Goal: Information Seeking & Learning: Learn about a topic

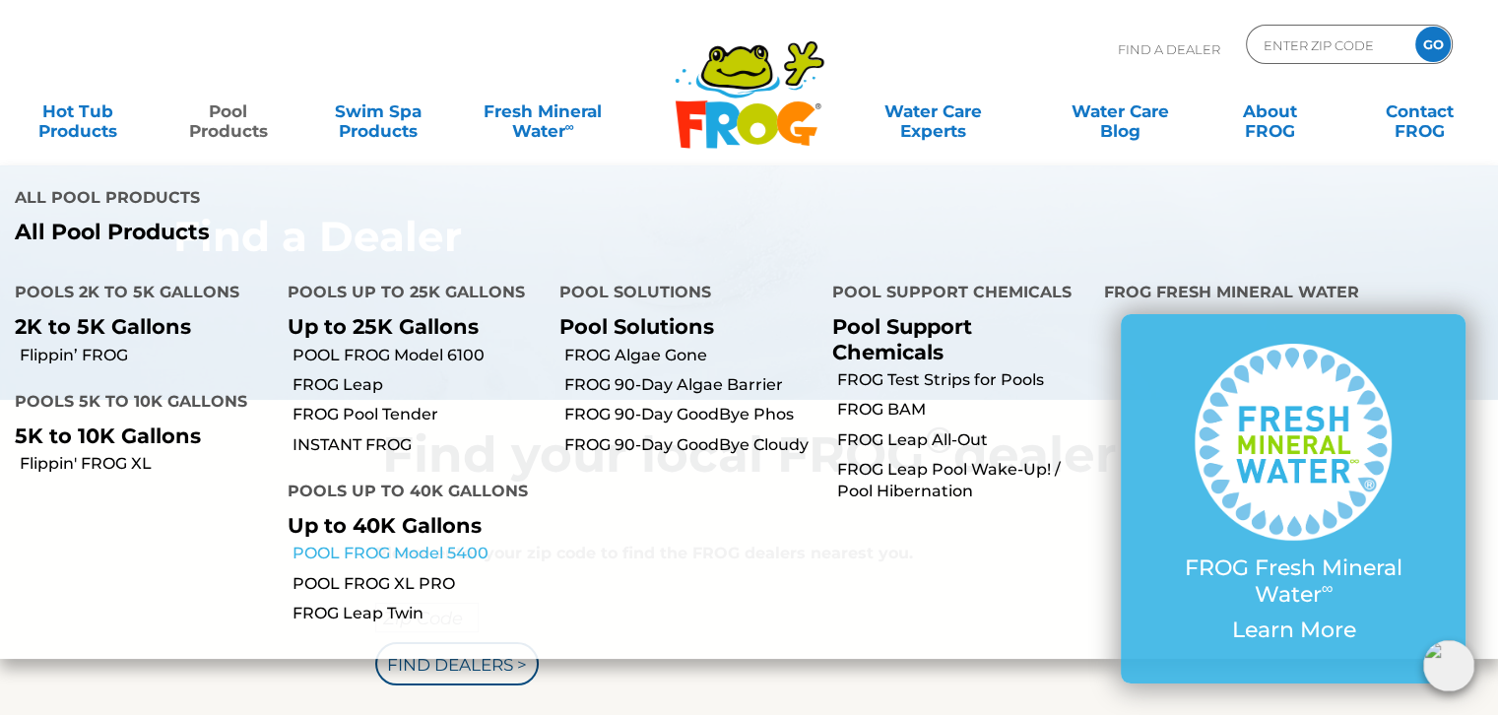
click at [370, 543] on link "POOL FROG Model 5400" at bounding box center [418, 554] width 253 height 22
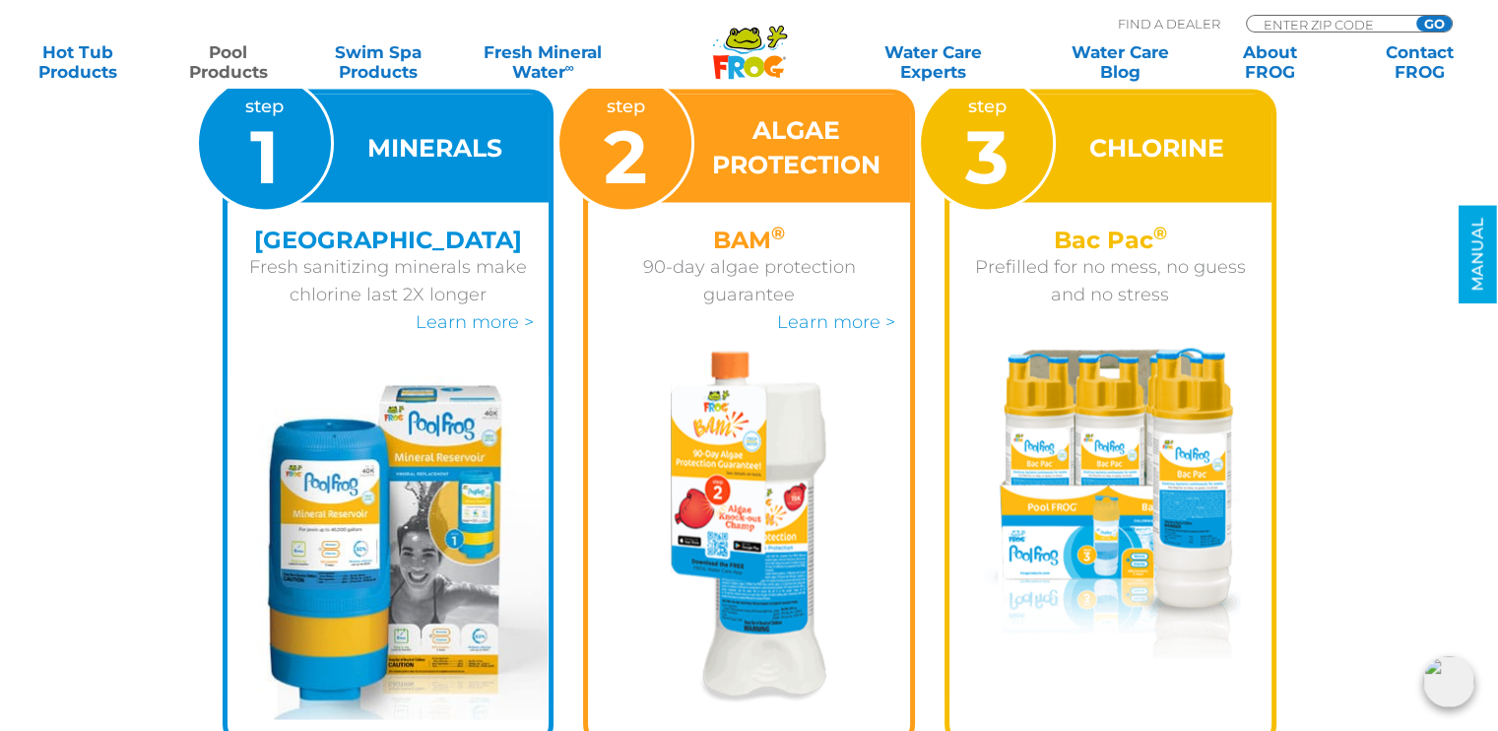
scroll to position [2784, 0]
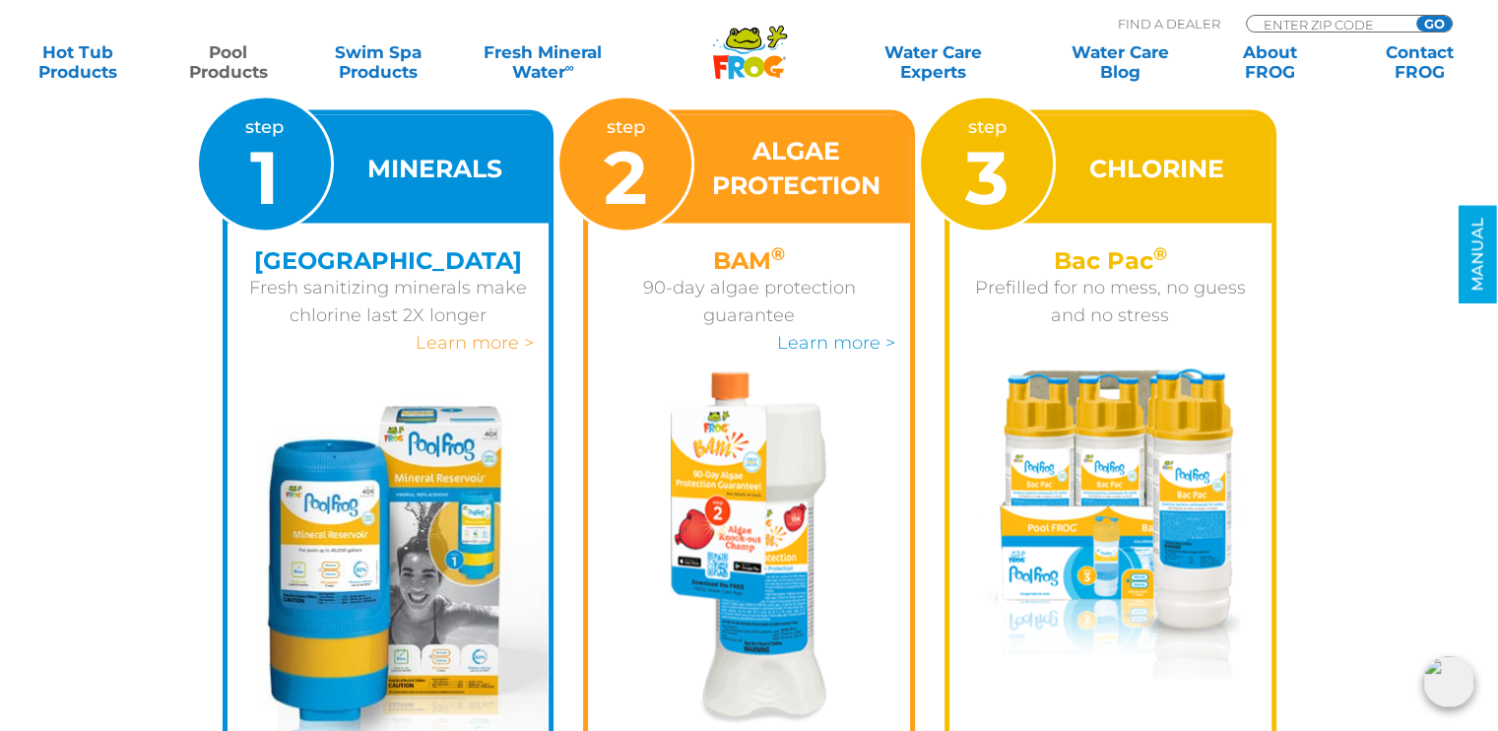
click at [491, 344] on link "Learn more >" at bounding box center [474, 343] width 118 height 22
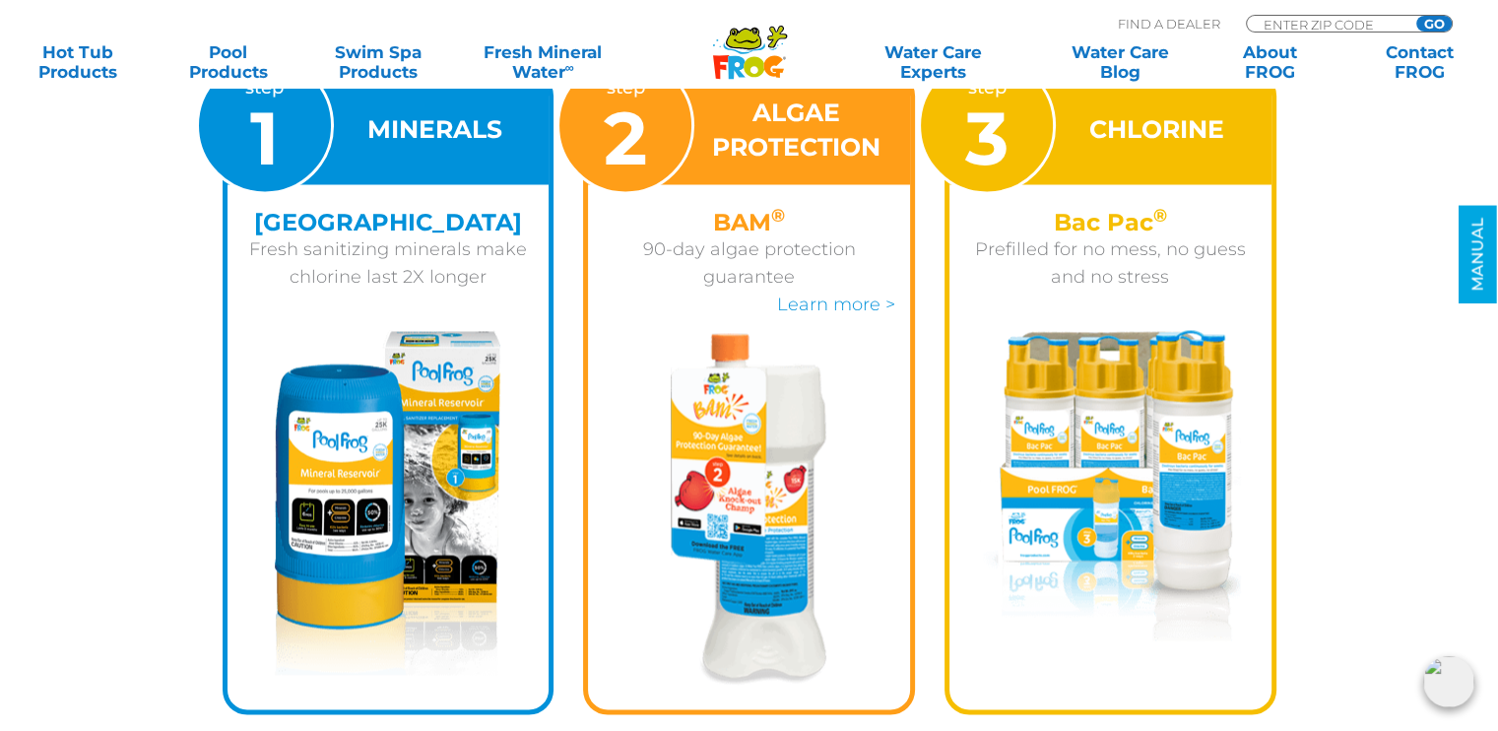
scroll to position [2829, 0]
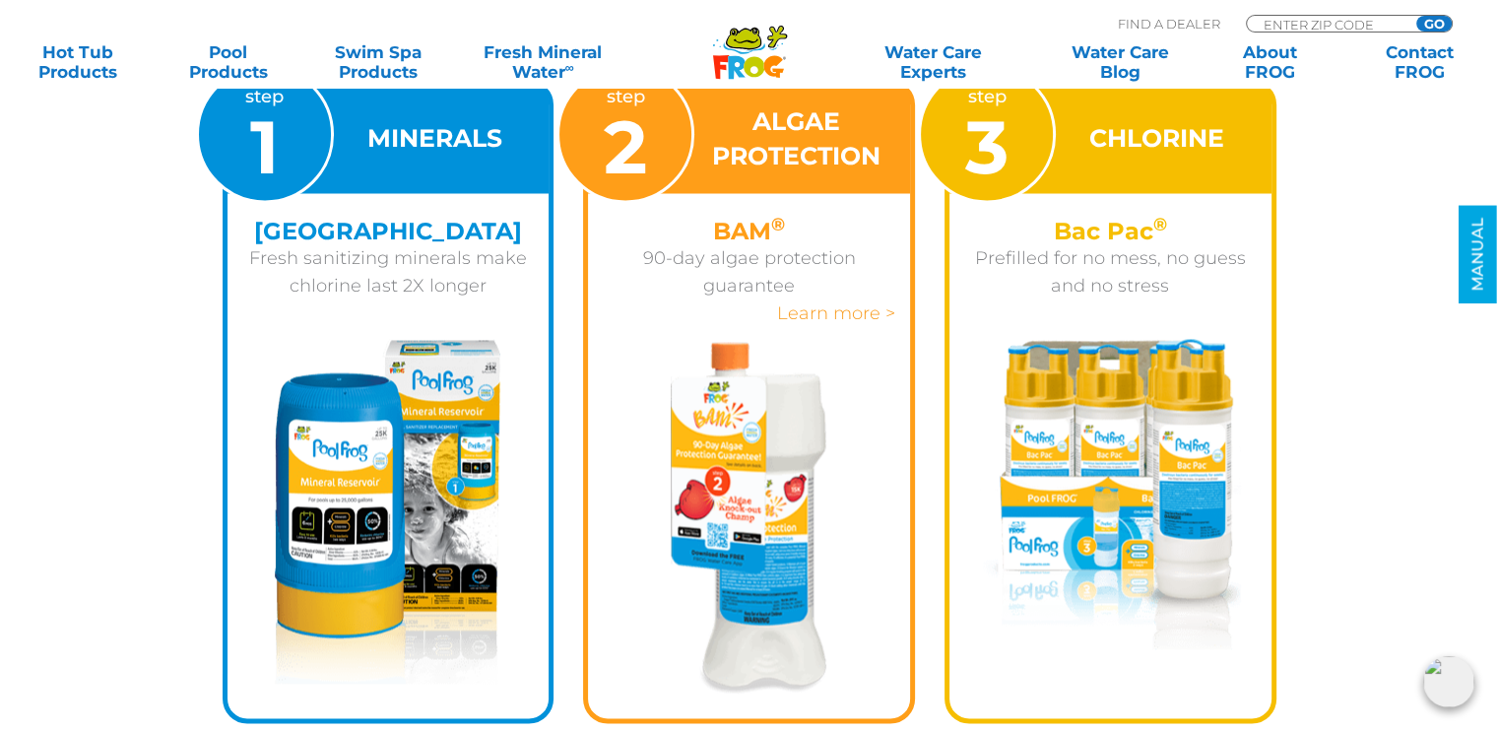
click at [848, 316] on link "Learn more >" at bounding box center [836, 313] width 118 height 22
